Goal: Navigation & Orientation: Find specific page/section

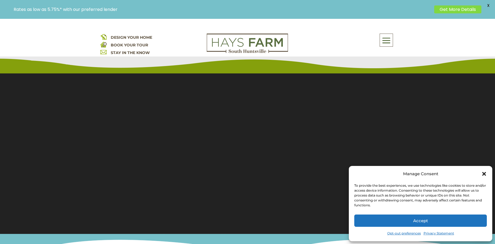
scroll to position [82, 0]
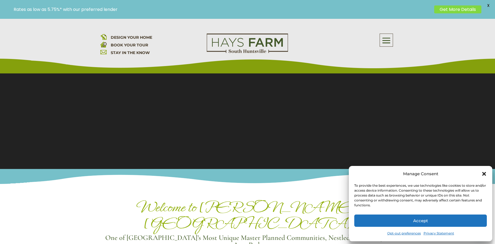
click at [485, 174] on icon "Close dialog" at bounding box center [485, 174] width 4 height 4
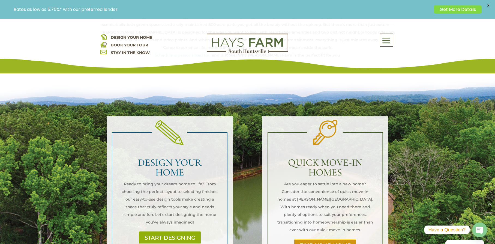
scroll to position [355, 0]
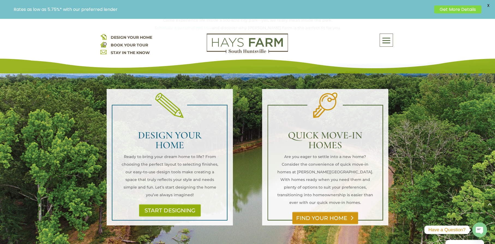
click at [332, 212] on link "FIND YOUR HOME" at bounding box center [326, 218] width 66 height 13
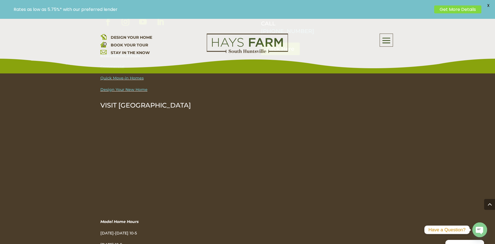
scroll to position [1829, 0]
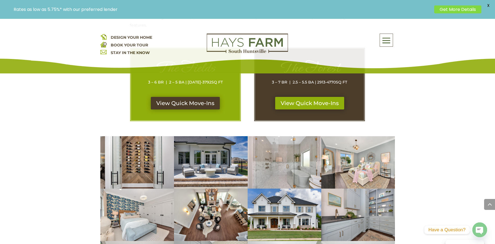
scroll to position [273, 0]
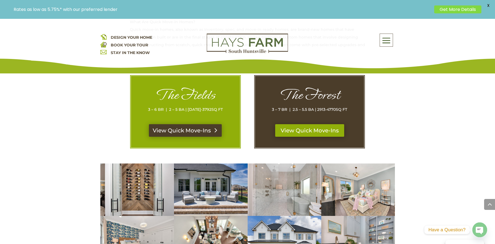
click at [189, 132] on link "View Quick Move-Ins" at bounding box center [185, 130] width 73 height 13
click at [317, 133] on link "View Quick Move-Ins" at bounding box center [310, 130] width 73 height 13
